Goal: Transaction & Acquisition: Purchase product/service

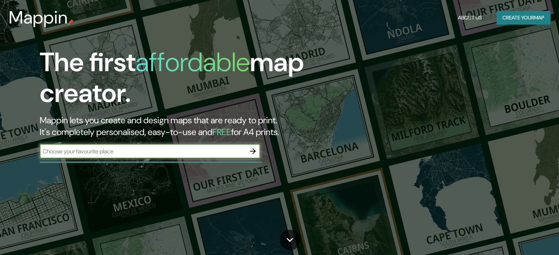
click at [130, 152] on input "text" at bounding box center [143, 151] width 206 height 8
type input "[GEOGRAPHIC_DATA]"
click at [252, 151] on icon "button" at bounding box center [253, 151] width 6 height 6
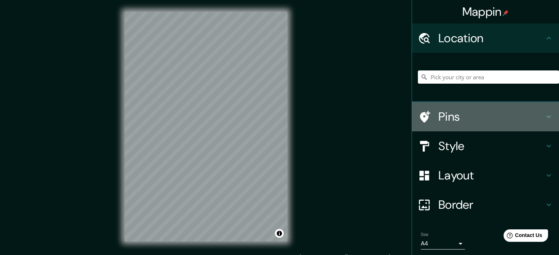
click at [455, 120] on h4 "Pins" at bounding box center [491, 116] width 106 height 15
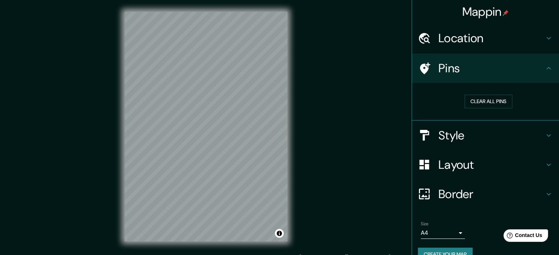
click at [513, 137] on h4 "Style" at bounding box center [491, 135] width 106 height 15
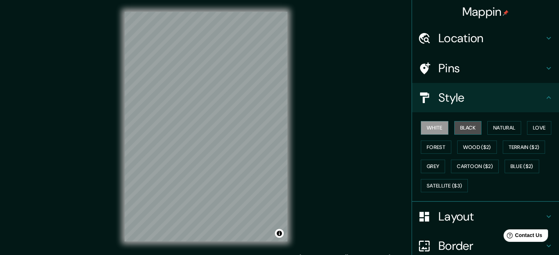
click at [462, 132] on button "Black" at bounding box center [468, 128] width 28 height 14
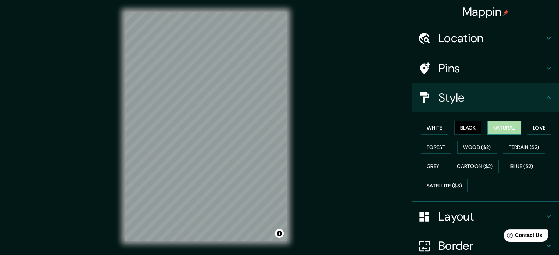
click at [495, 127] on button "Natural" at bounding box center [504, 128] width 34 height 14
click at [537, 126] on button "Love" at bounding box center [539, 128] width 24 height 14
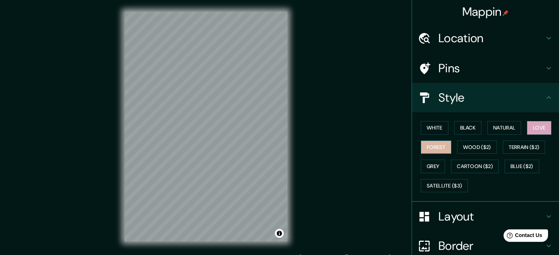
click at [429, 147] on button "Forest" at bounding box center [436, 148] width 30 height 14
click at [468, 145] on button "Wood ($2)" at bounding box center [477, 148] width 40 height 14
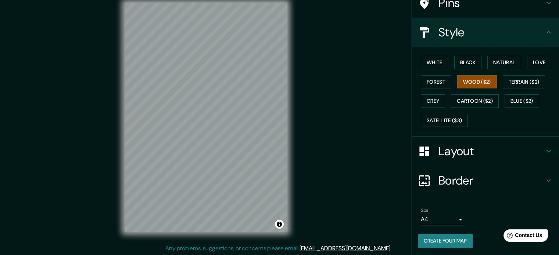
scroll to position [10, 0]
click at [447, 219] on body "Mappin Location Pins Style White Black Natural Love Forest Wood ($2) Terrain ($…" at bounding box center [279, 117] width 559 height 255
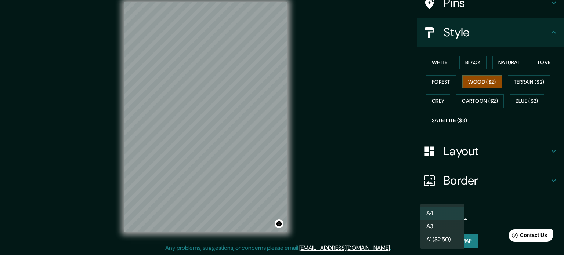
click at [451, 225] on li "A3" at bounding box center [443, 226] width 44 height 13
type input "a4"
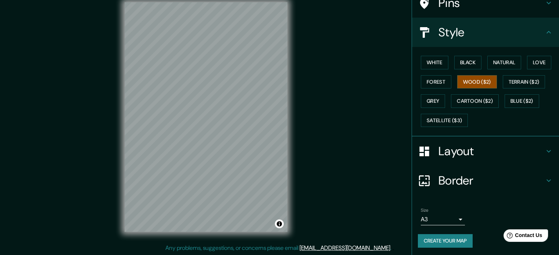
click at [459, 241] on button "Create your map" at bounding box center [445, 241] width 55 height 14
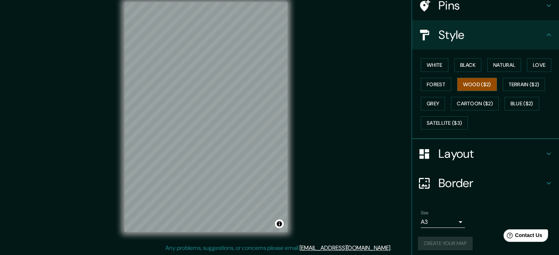
scroll to position [65, 0]
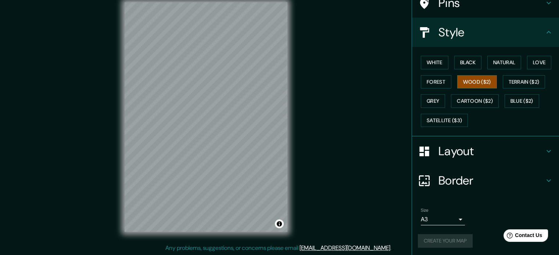
click at [441, 238] on div "Create your map" at bounding box center [485, 241] width 135 height 14
click at [441, 239] on button "Create your map" at bounding box center [445, 241] width 55 height 14
click at [298, 170] on div "© Mapbox © OpenStreetMap Improve this map" at bounding box center [206, 116] width 186 height 253
click at [123, 73] on div "© Mapbox © OpenStreetMap Improve this map" at bounding box center [206, 116] width 186 height 253
